Goal: Complete application form

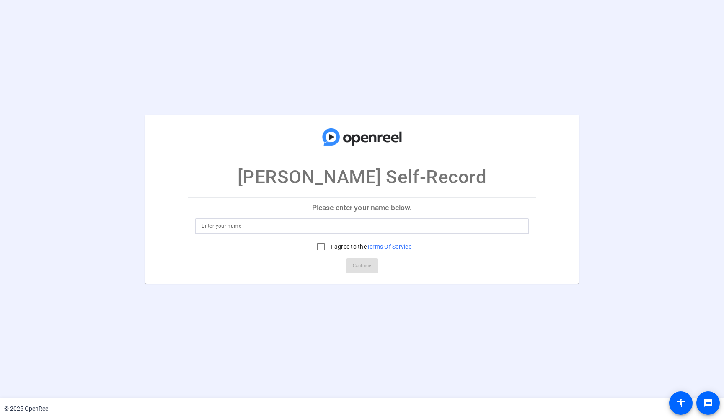
click at [356, 227] on input at bounding box center [362, 226] width 321 height 10
type input "m"
type input "Reekie"
click at [319, 245] on input "I agree to the Terms Of Service" at bounding box center [321, 246] width 17 height 17
checkbox input "true"
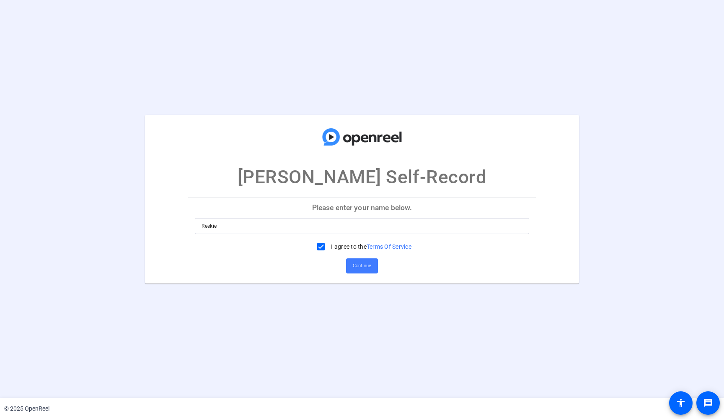
click at [360, 267] on span "Continue" at bounding box center [362, 266] width 18 height 13
click at [445, 228] on input at bounding box center [362, 226] width 321 height 10
type input "Reekie"
click at [321, 247] on input "I agree to the Terms Of Service" at bounding box center [321, 246] width 17 height 17
checkbox input "true"
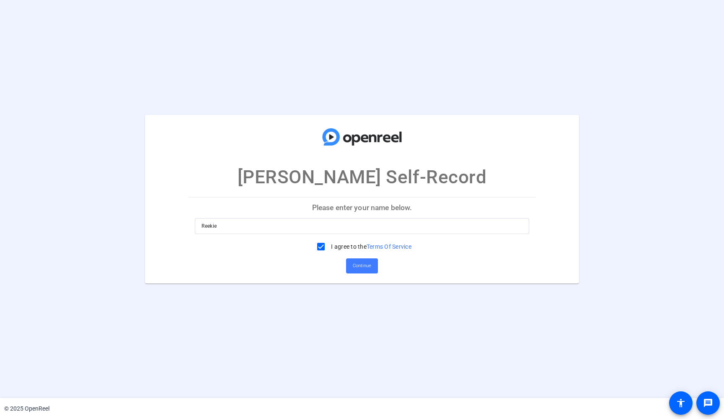
click at [365, 267] on span "Continue" at bounding box center [362, 266] width 18 height 13
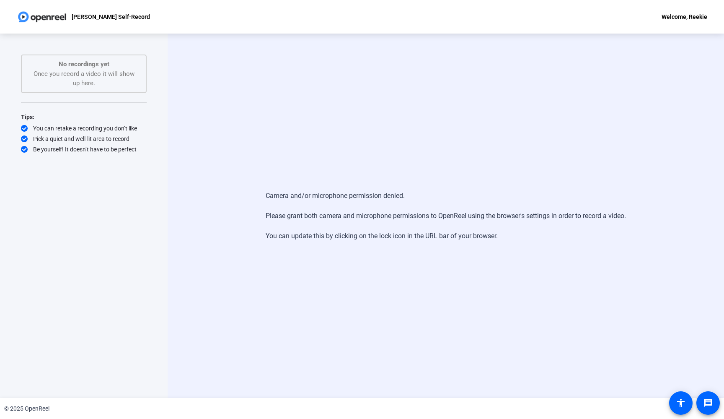
click at [98, 20] on p "Robbin Gregory Self-Record" at bounding box center [111, 17] width 78 height 10
click at [85, 15] on p "Robbin Gregory Self-Record" at bounding box center [111, 17] width 78 height 10
